Goal: Feedback & Contribution: Leave review/rating

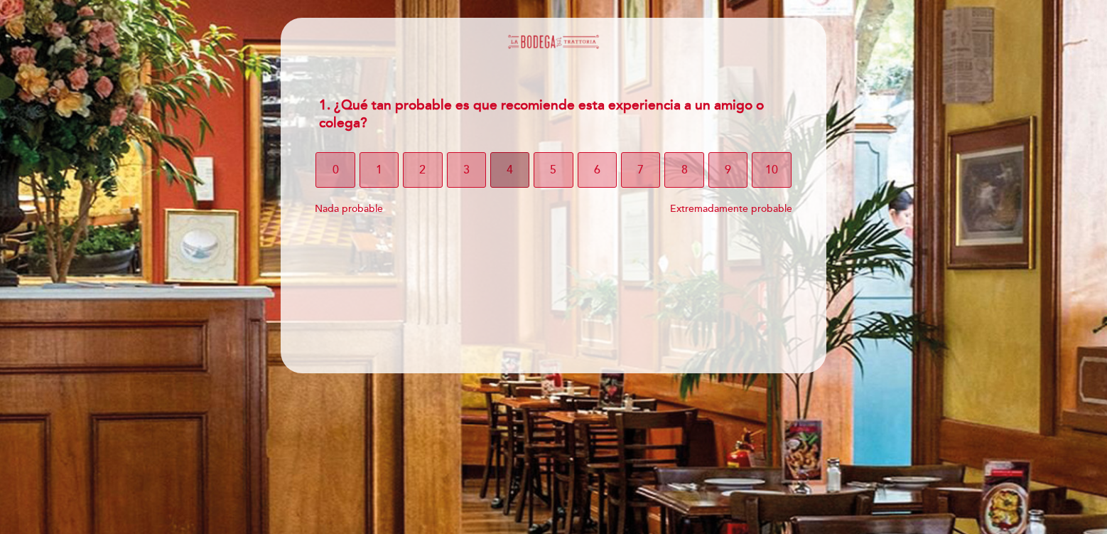
click at [506, 171] on button "4" at bounding box center [509, 170] width 39 height 36
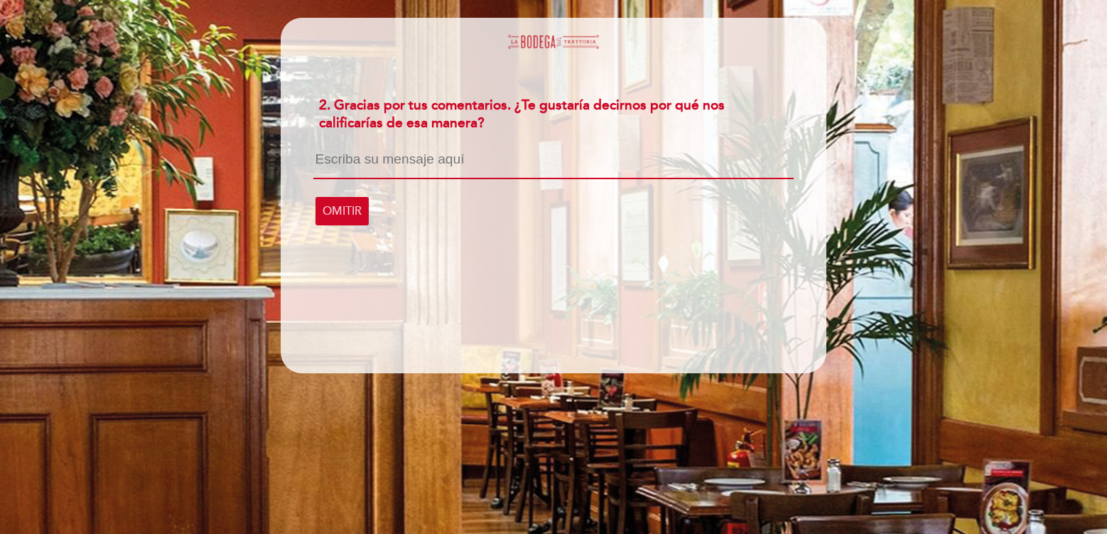
click at [510, 173] on textarea at bounding box center [553, 165] width 480 height 27
type textarea "L"
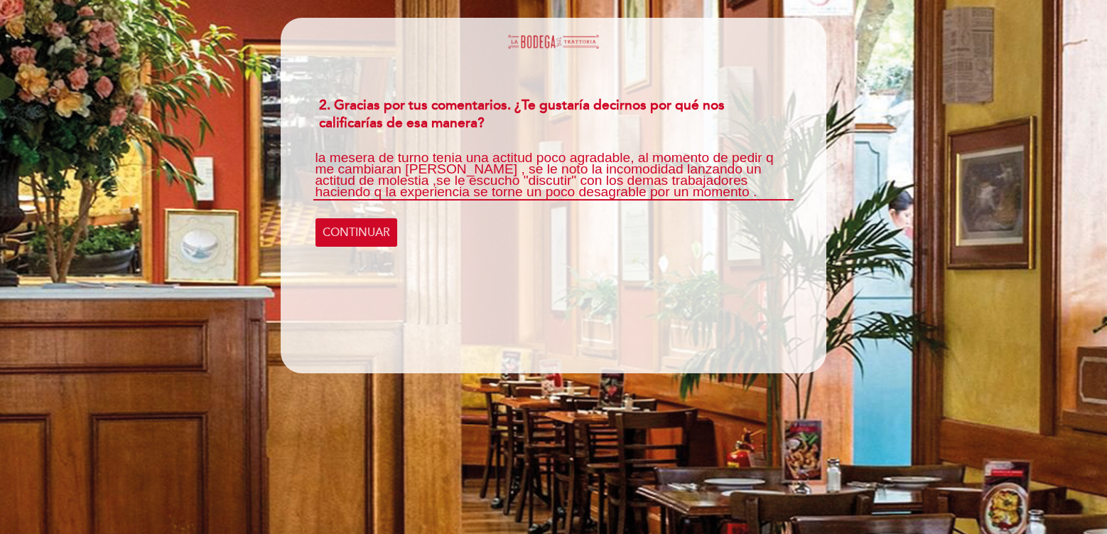
scroll to position [13, 0]
type textarea "la mesera de turno tenia una actitud poco agradable, al momento de pedir q me c…"
click at [371, 239] on span "CONTINUAR" at bounding box center [357, 233] width 68 height 40
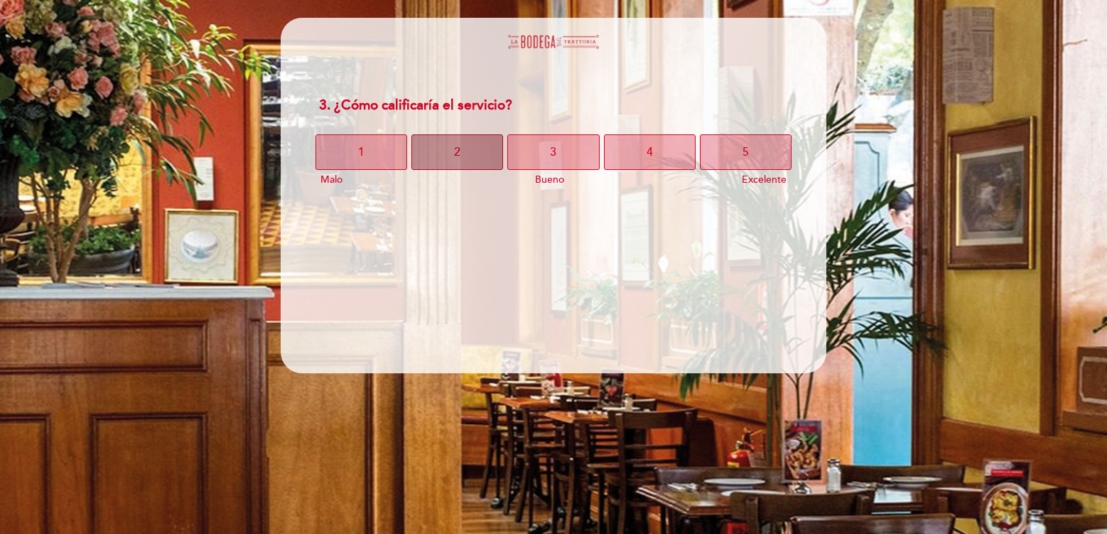
click at [472, 157] on button "2" at bounding box center [458, 152] width 92 height 36
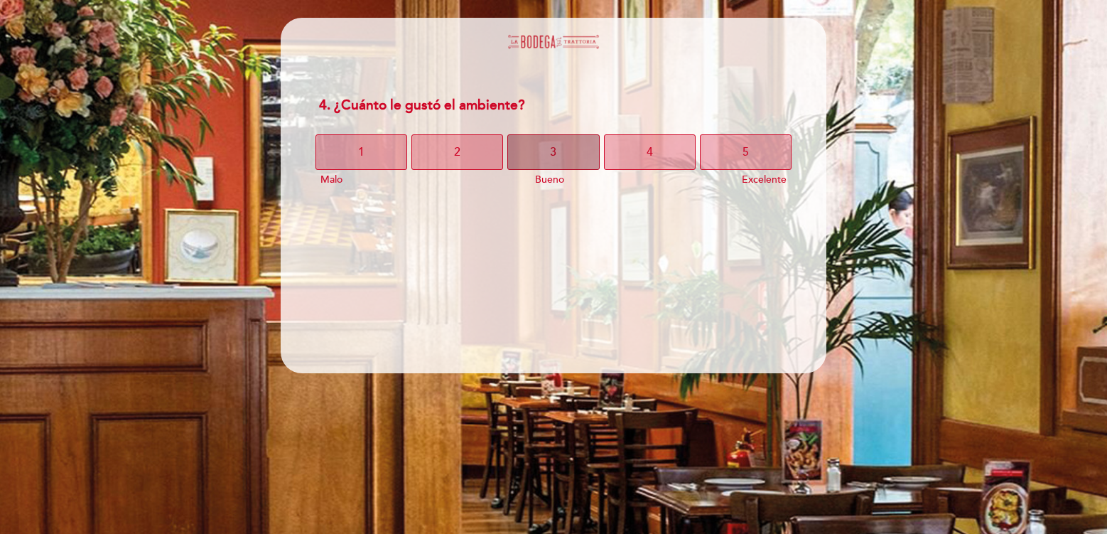
click at [551, 155] on span "3" at bounding box center [553, 152] width 6 height 40
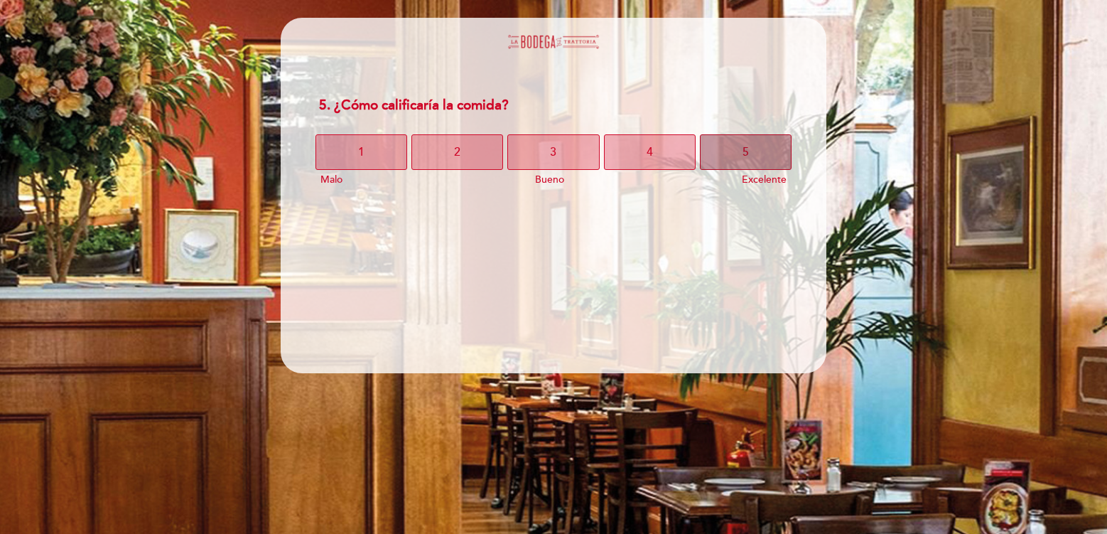
click at [754, 151] on button "5" at bounding box center [746, 152] width 92 height 36
click at [759, 143] on button "5" at bounding box center [746, 152] width 92 height 36
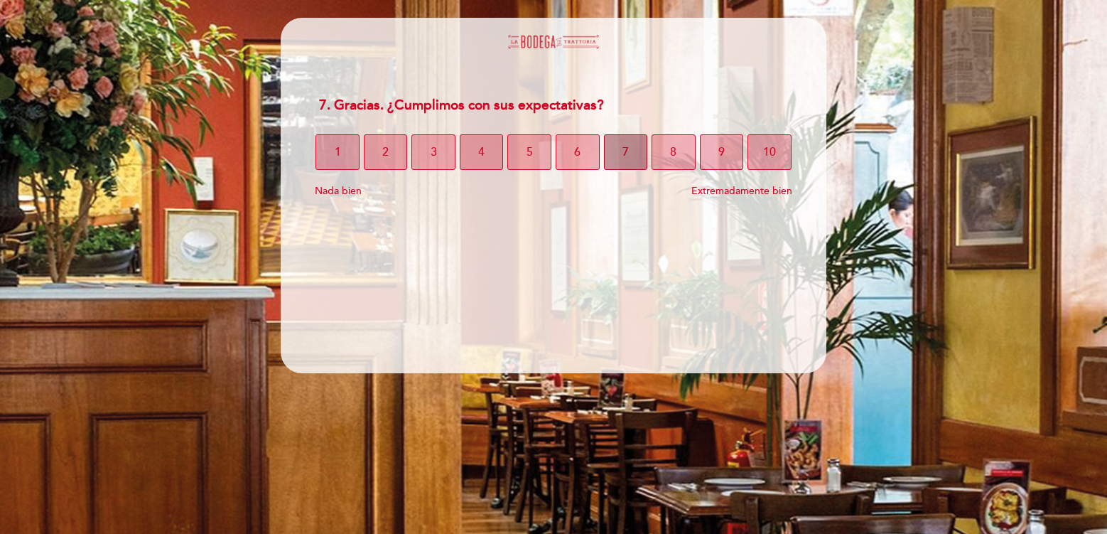
click at [617, 151] on button "7" at bounding box center [626, 152] width 44 height 36
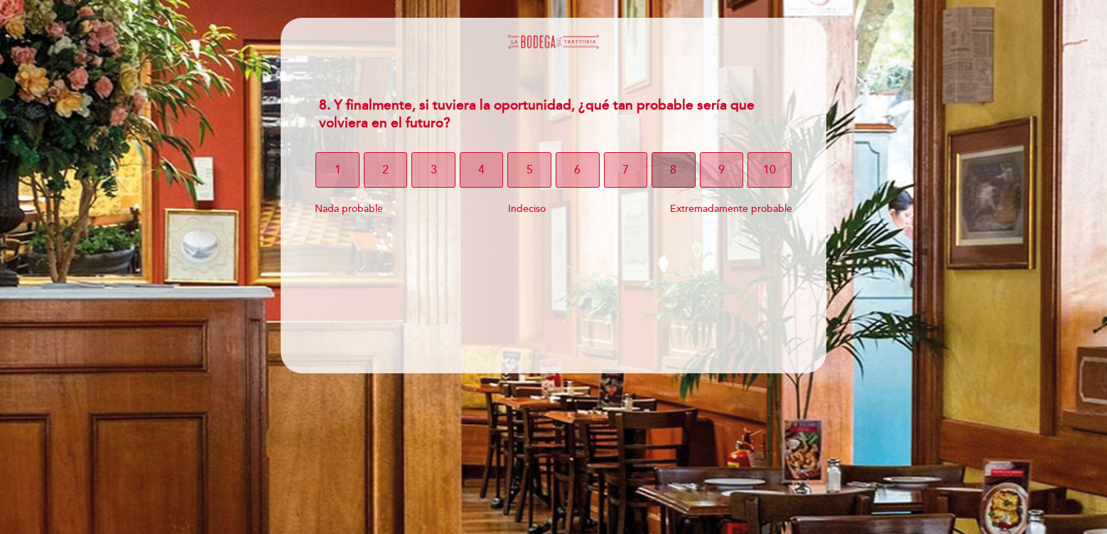
click at [671, 173] on span "8" at bounding box center [673, 170] width 6 height 40
select select "es"
